Goal: Task Accomplishment & Management: Use online tool/utility

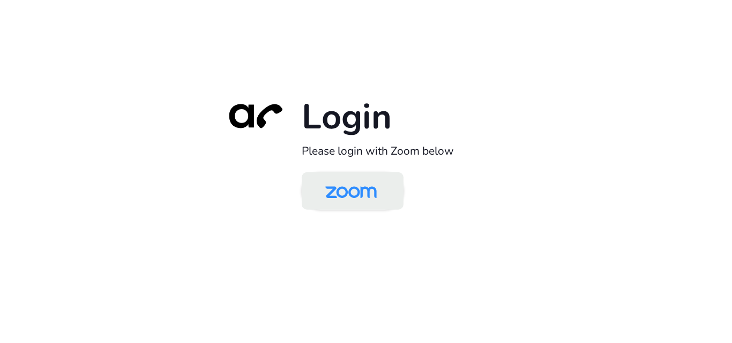
click at [367, 199] on img at bounding box center [351, 192] width 74 height 35
click at [337, 186] on img at bounding box center [351, 192] width 74 height 35
click at [373, 191] on img at bounding box center [351, 192] width 74 height 35
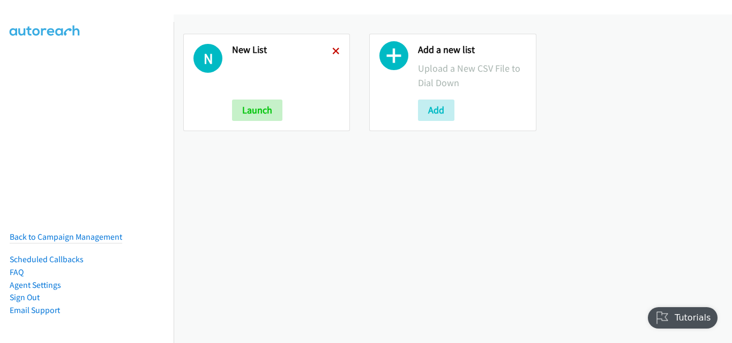
click at [335, 51] on icon at bounding box center [336, 52] width 8 height 8
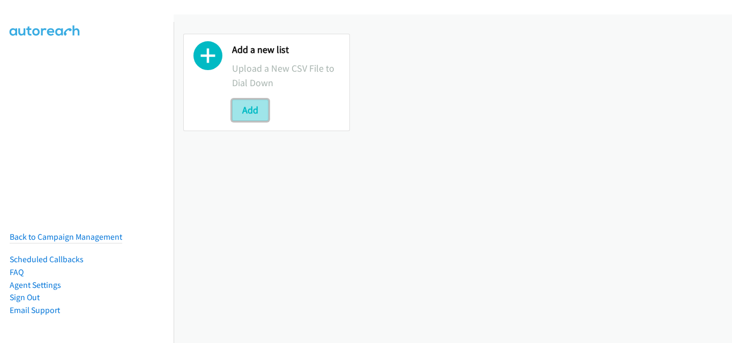
click at [259, 115] on button "Add" at bounding box center [250, 110] width 36 height 21
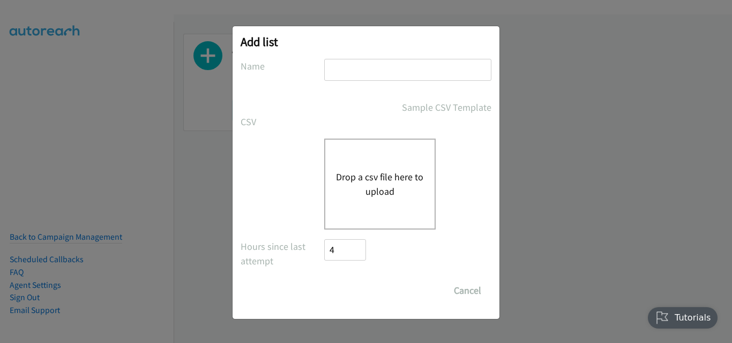
click at [359, 192] on button "Drop a csv file here to upload" at bounding box center [380, 184] width 88 height 29
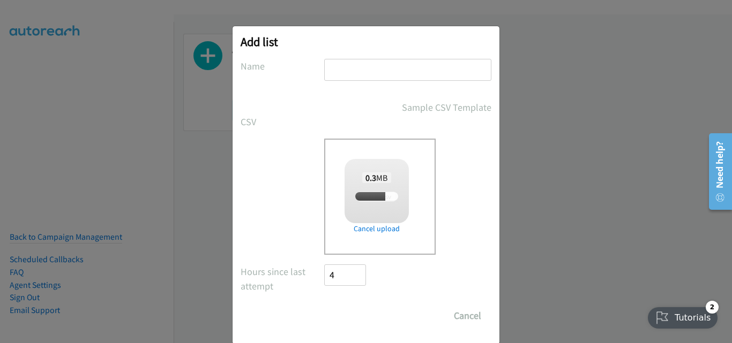
click at [337, 75] on input "text" at bounding box center [407, 70] width 167 height 22
type input "New List"
checkbox input "true"
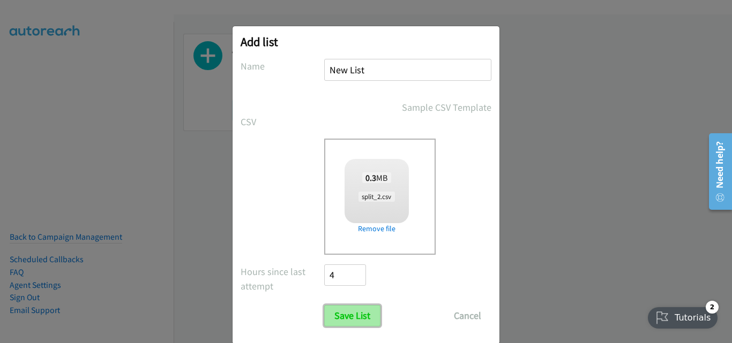
click at [352, 317] on input "Save List" at bounding box center [352, 315] width 56 height 21
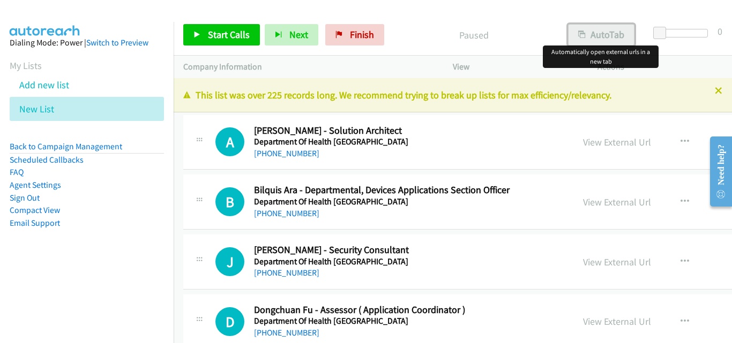
click at [603, 39] on button "AutoTab" at bounding box center [601, 34] width 66 height 21
click at [222, 36] on span "Start Calls" at bounding box center [229, 34] width 42 height 12
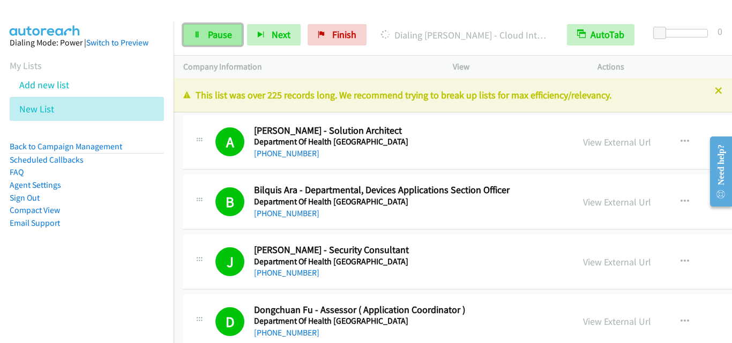
click at [211, 42] on link "Pause" at bounding box center [212, 34] width 59 height 21
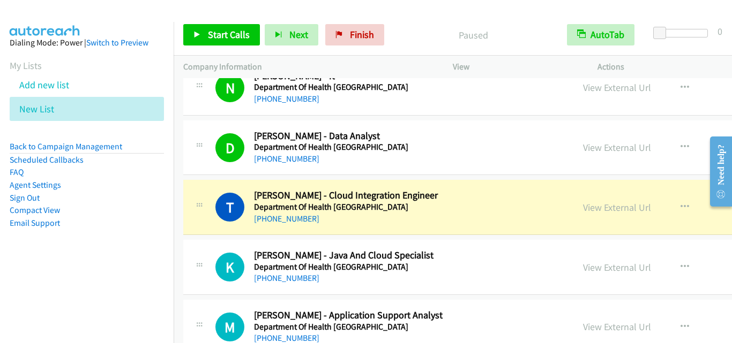
scroll to position [589, 0]
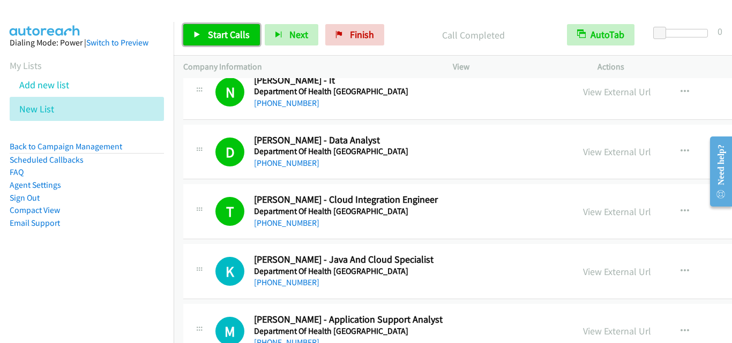
click at [240, 38] on span "Start Calls" at bounding box center [229, 34] width 42 height 12
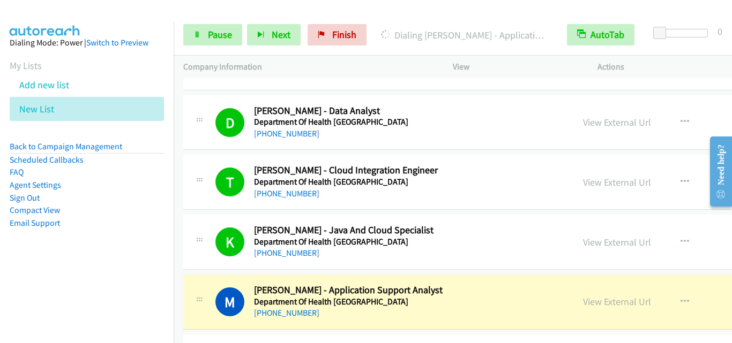
scroll to position [643, 0]
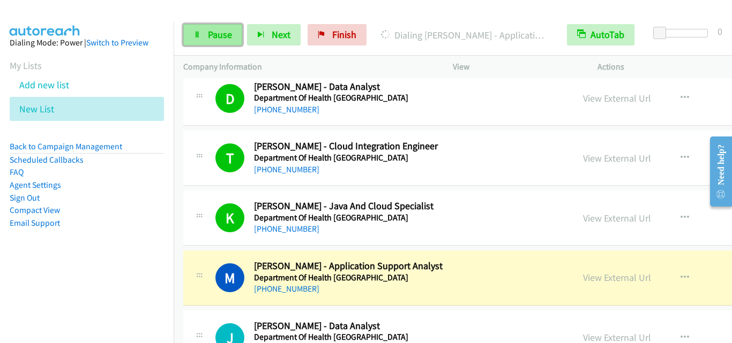
click at [218, 38] on span "Pause" at bounding box center [220, 34] width 24 height 12
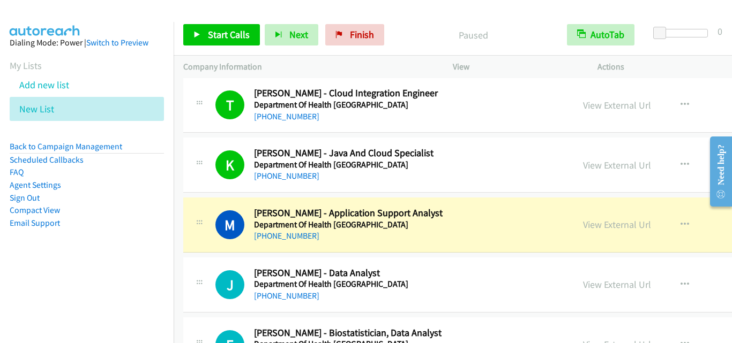
scroll to position [697, 0]
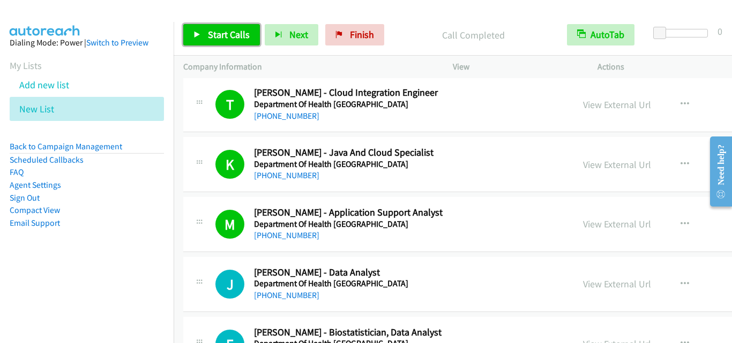
click at [232, 40] on span "Start Calls" at bounding box center [229, 34] width 42 height 12
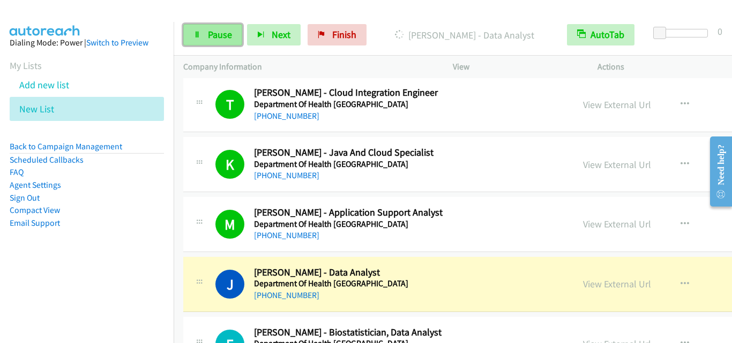
click at [225, 34] on span "Pause" at bounding box center [220, 34] width 24 height 12
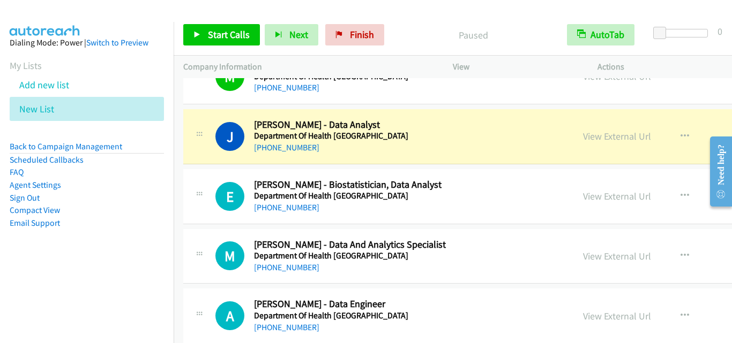
scroll to position [857, 0]
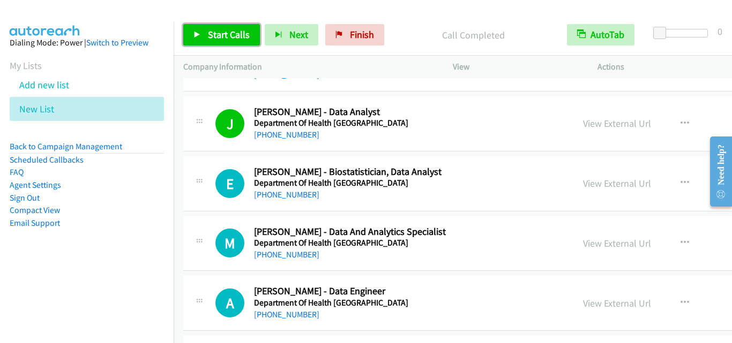
click at [242, 34] on span "Start Calls" at bounding box center [229, 34] width 42 height 12
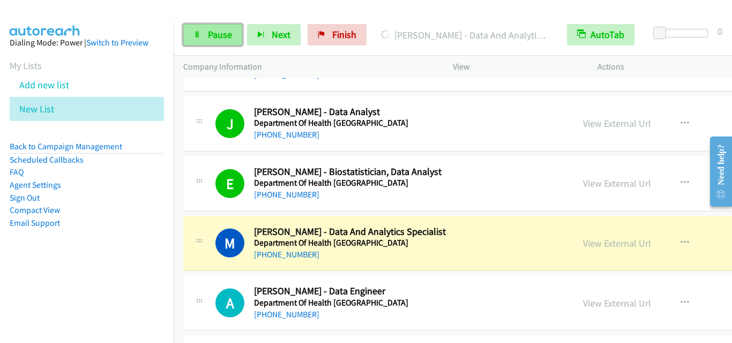
click at [227, 34] on span "Pause" at bounding box center [220, 34] width 24 height 12
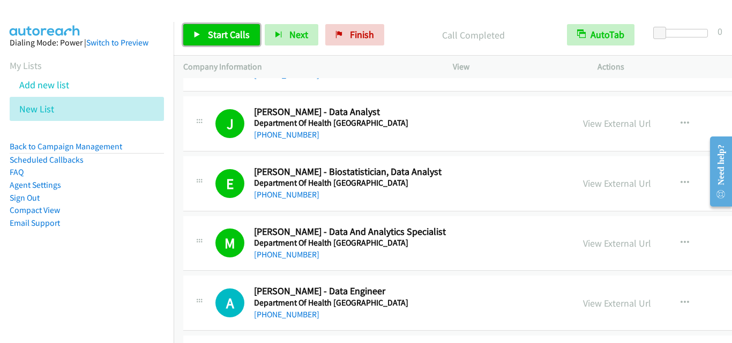
click at [240, 34] on span "Start Calls" at bounding box center [229, 34] width 42 height 12
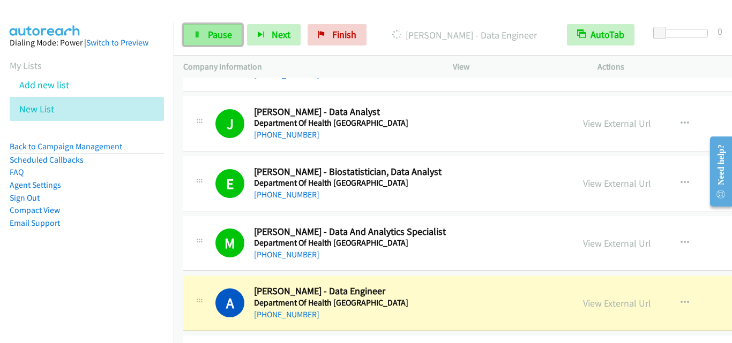
click at [206, 43] on link "Pause" at bounding box center [212, 34] width 59 height 21
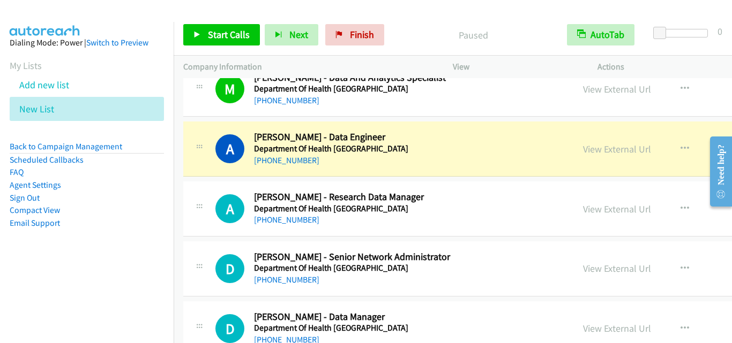
scroll to position [1018, 0]
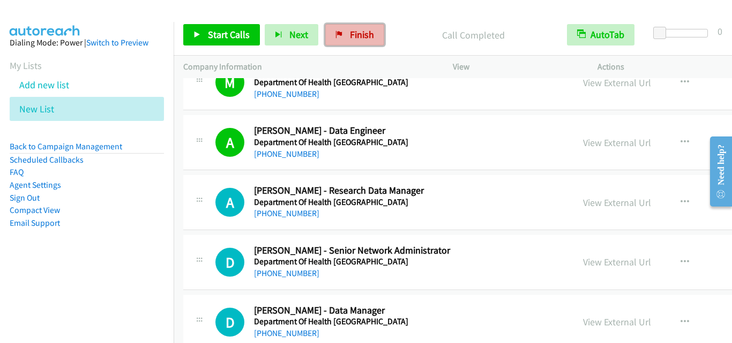
click at [365, 34] on span "Finish" at bounding box center [362, 34] width 24 height 12
